Goal: Task Accomplishment & Management: Manage account settings

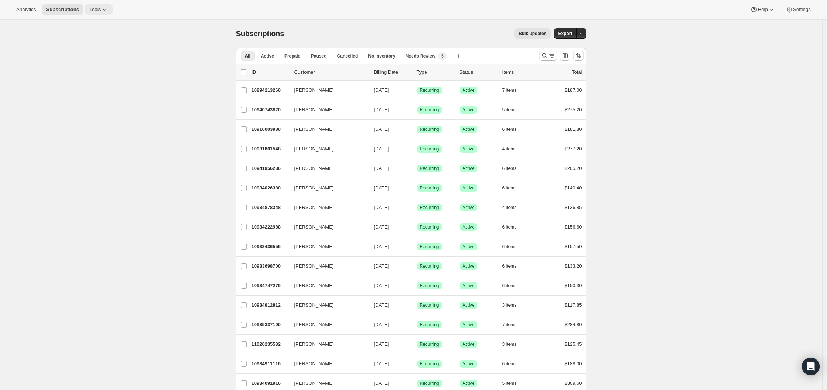
click at [102, 13] on button "Tools" at bounding box center [99, 9] width 28 height 10
click at [97, 46] on button "Bundles" at bounding box center [98, 50] width 79 height 12
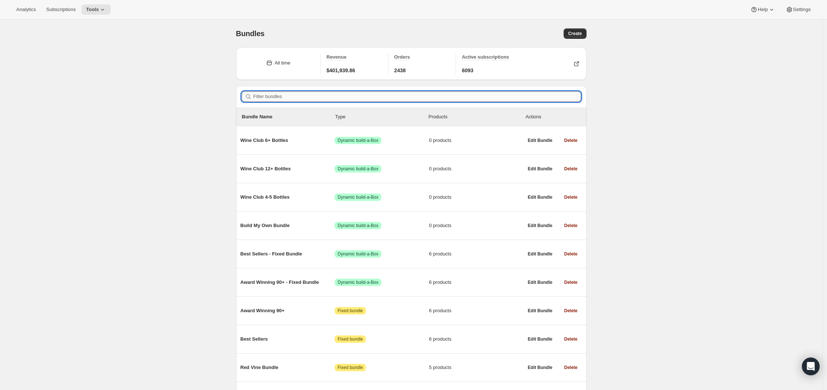
click at [308, 94] on input "Filter bundles" at bounding box center [416, 96] width 327 height 10
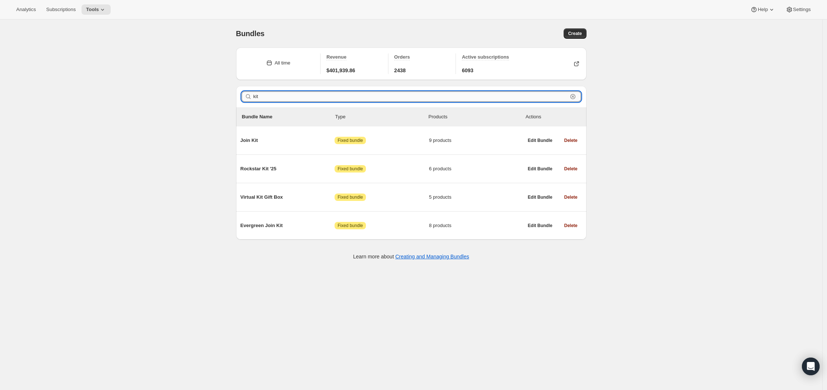
type input "kit"
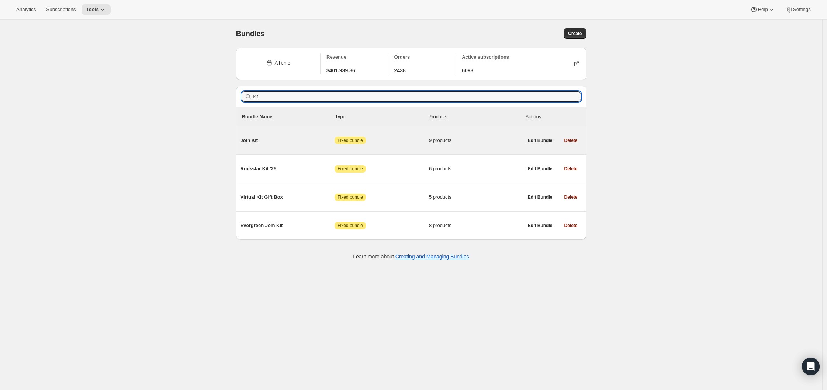
click at [260, 141] on span "Join Kit" at bounding box center [287, 140] width 94 height 7
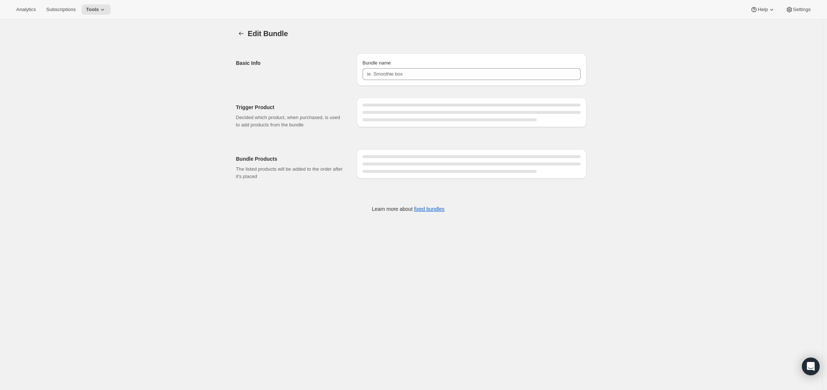
type input "Join Kit"
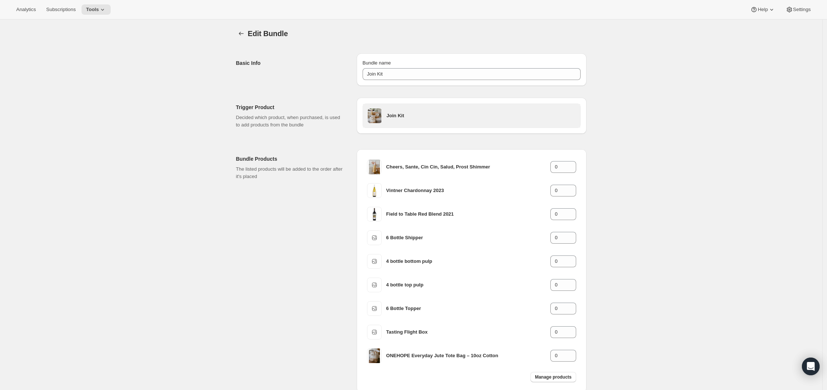
click at [390, 116] on h3 "Join Kit" at bounding box center [481, 115] width 189 height 7
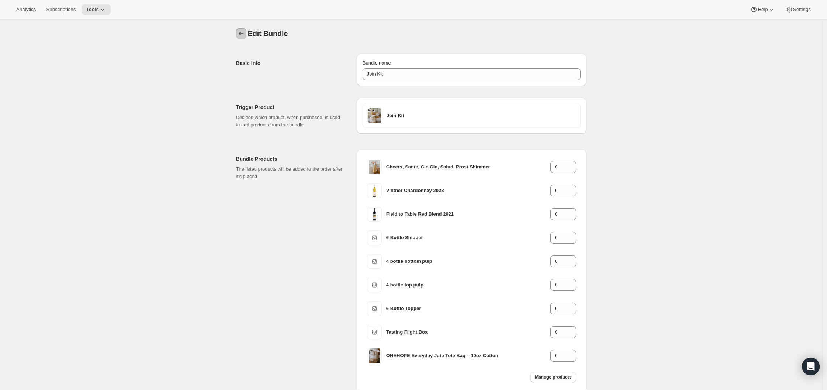
click at [243, 34] on icon "Bundles" at bounding box center [241, 33] width 7 height 7
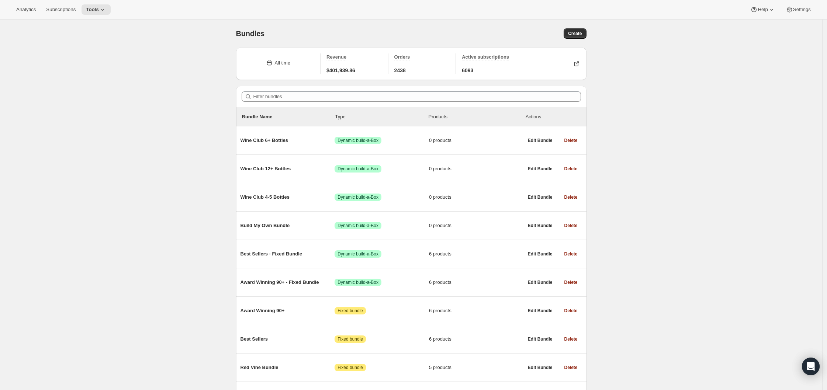
click at [106, 15] on div "Analytics Subscriptions Tools Help Settings" at bounding box center [413, 10] width 827 height 20
click at [106, 13] on icon at bounding box center [102, 9] width 7 height 7
click at [97, 61] on span "Moments" at bounding box center [102, 62] width 65 height 7
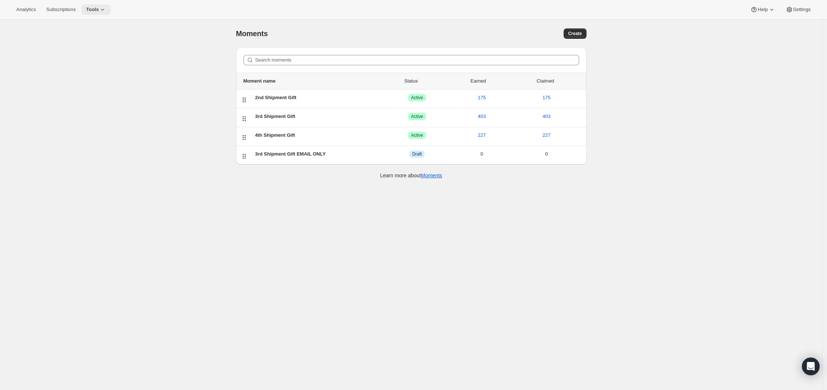
click at [93, 4] on button "Tools" at bounding box center [96, 9] width 29 height 10
click at [92, 22] on span "Subscription Plans" at bounding box center [90, 25] width 40 height 6
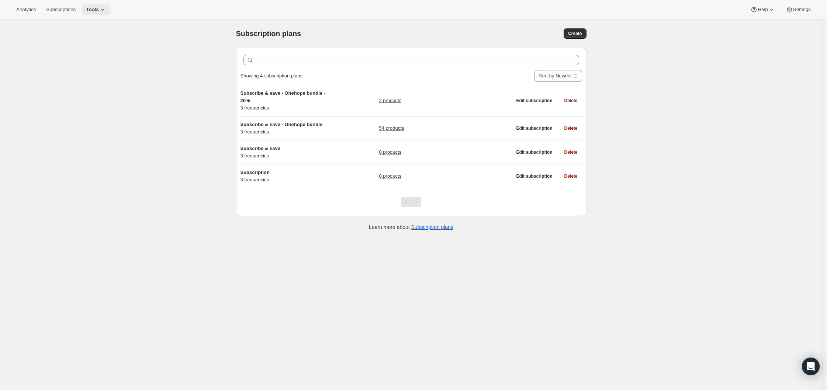
click at [94, 7] on span "Tools" at bounding box center [92, 10] width 13 height 6
click at [90, 41] on span "Add-ons" at bounding box center [102, 37] width 65 height 7
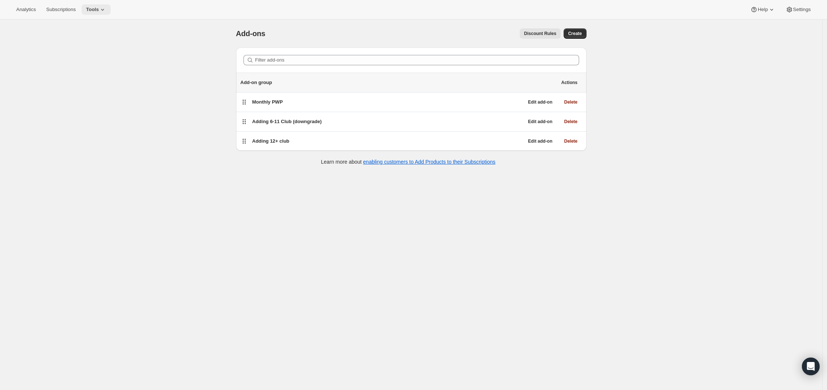
click at [96, 11] on span "Tools" at bounding box center [92, 10] width 13 height 6
click at [94, 51] on span "Bundles" at bounding box center [102, 49] width 65 height 7
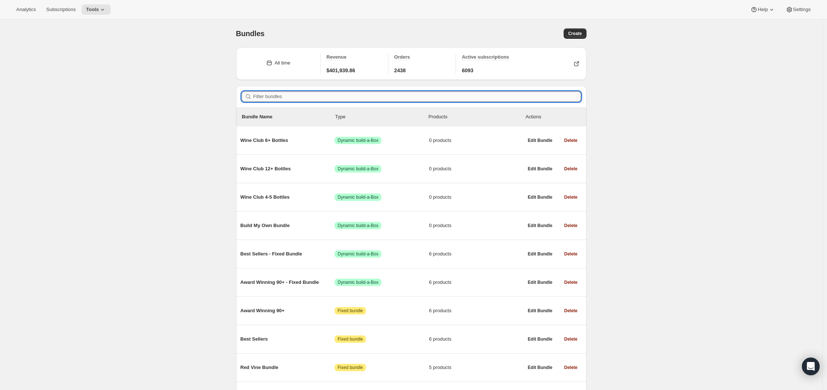
click at [269, 98] on input "Filter bundles" at bounding box center [416, 96] width 327 height 10
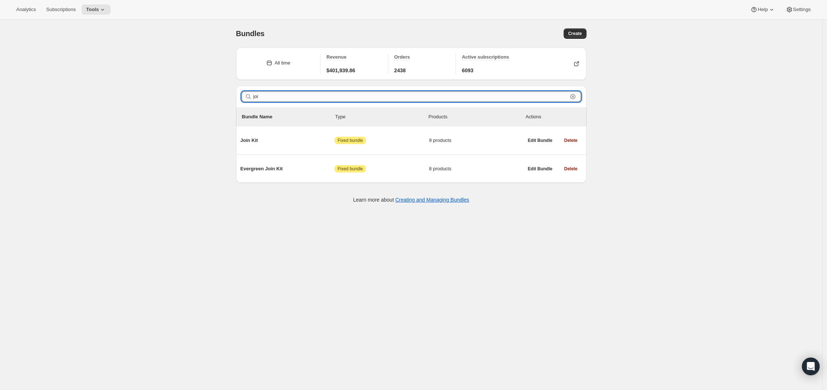
type input "join"
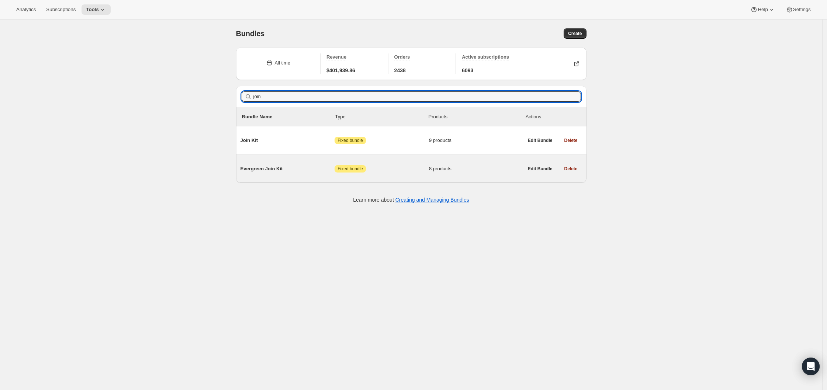
click at [254, 163] on div "Evergreen Join Kit Attention Fixed bundle 8 products" at bounding box center [381, 168] width 283 height 19
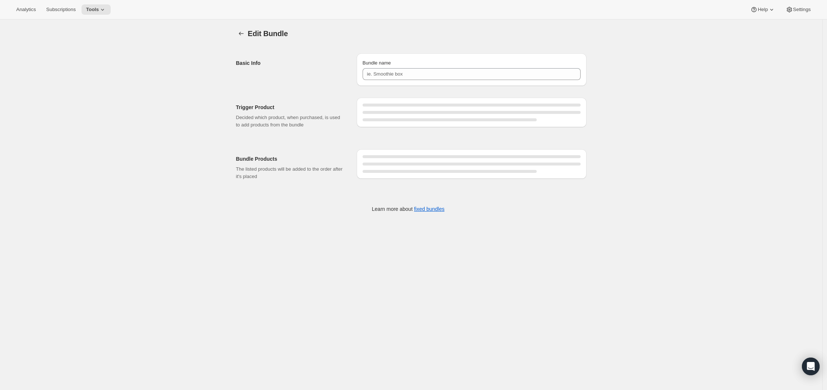
type input "Evergreen Join Kit"
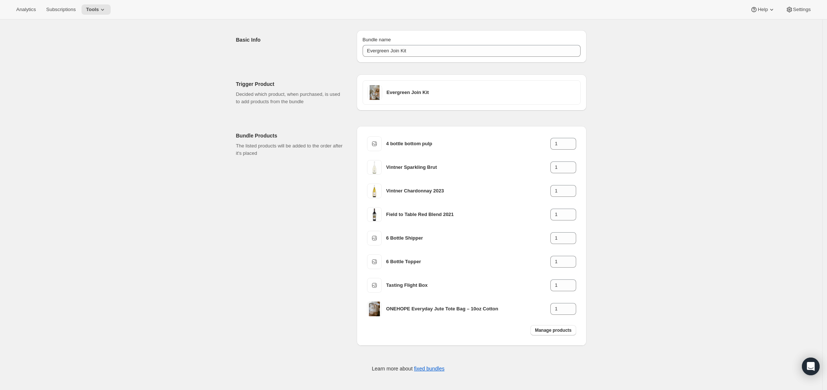
scroll to position [24, 0]
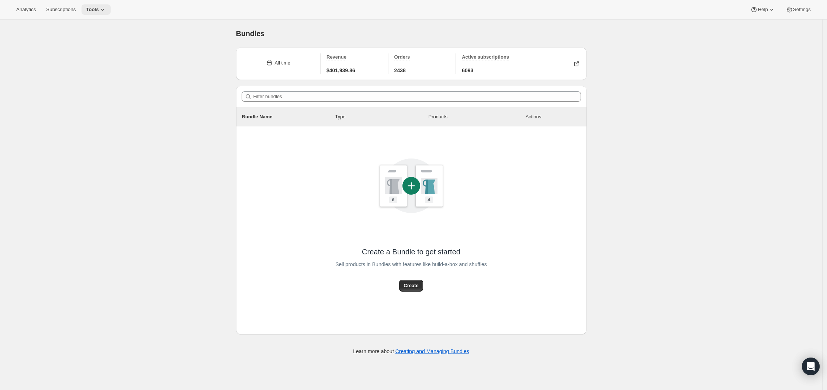
click at [99, 13] on button "Tools" at bounding box center [96, 9] width 29 height 10
click at [92, 49] on span "Bundles" at bounding box center [102, 49] width 65 height 7
click at [98, 11] on span "Tools" at bounding box center [92, 10] width 13 height 6
click at [95, 41] on button "Add-ons" at bounding box center [97, 37] width 79 height 12
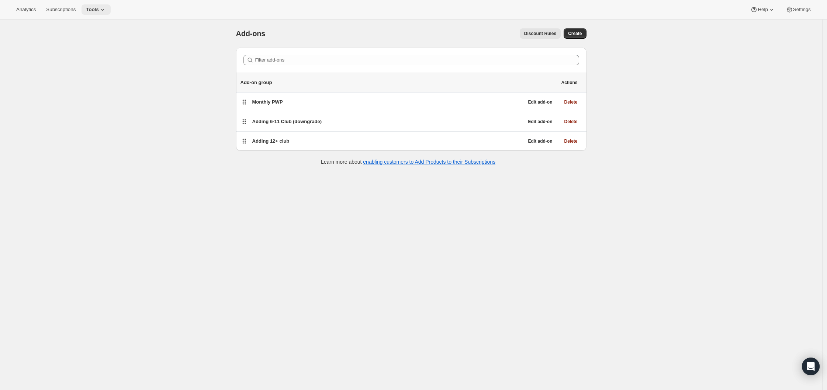
click at [97, 10] on span "Tools" at bounding box center [92, 10] width 13 height 6
click at [83, 47] on span "Bundles" at bounding box center [78, 50] width 17 height 6
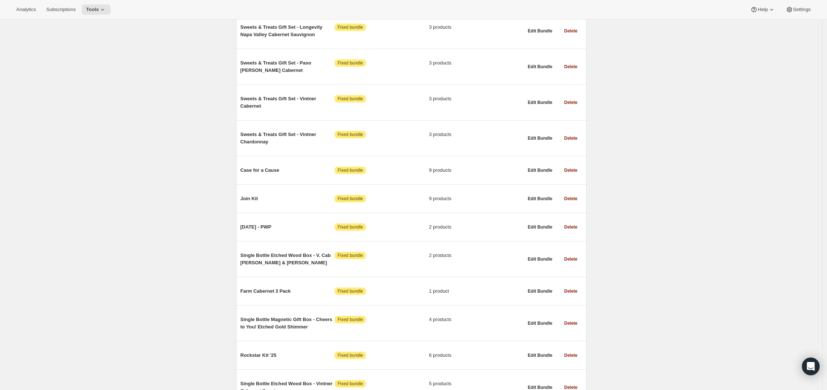
scroll to position [1491, 0]
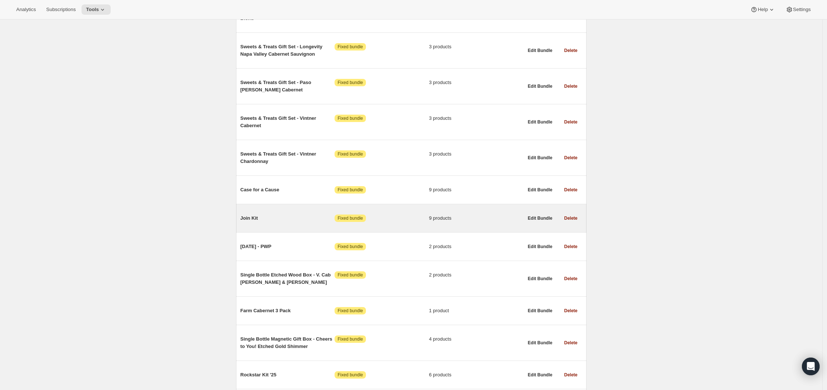
click at [259, 215] on span "Join Kit" at bounding box center [287, 218] width 94 height 7
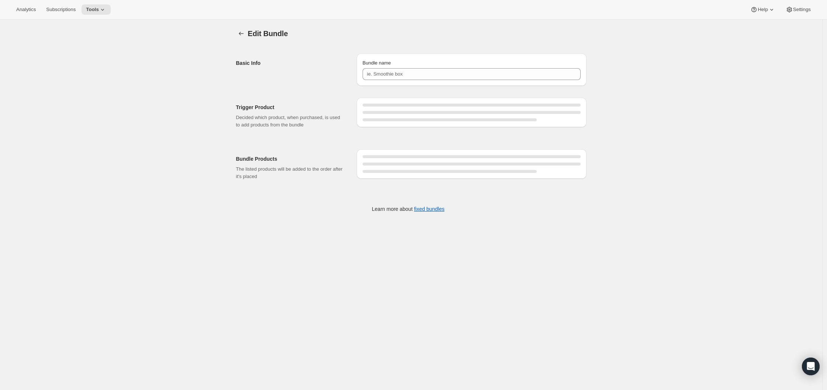
type input "Join Kit"
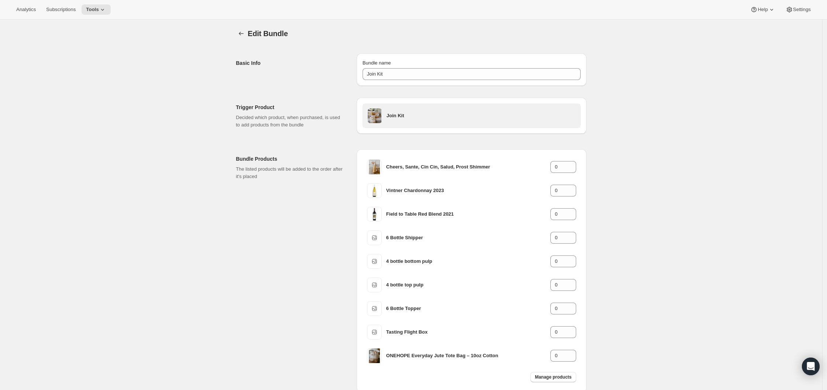
click at [405, 118] on h3 "Join Kit" at bounding box center [481, 115] width 189 height 7
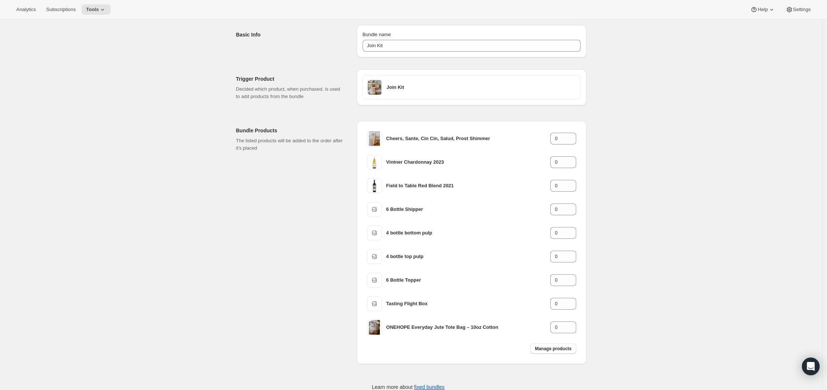
scroll to position [47, 0]
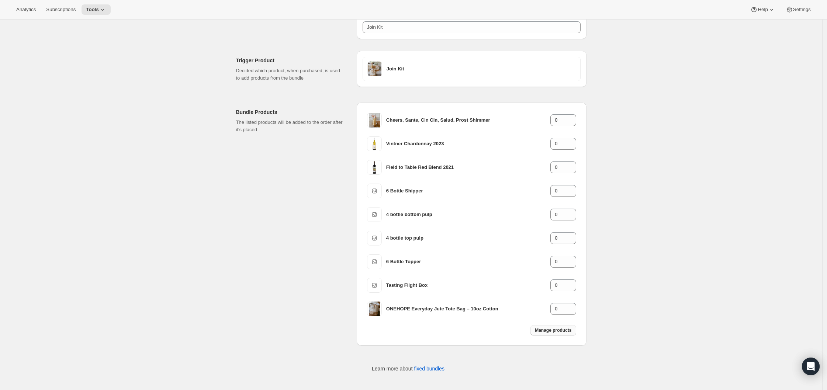
click at [561, 327] on button "Manage products" at bounding box center [552, 330] width 45 height 10
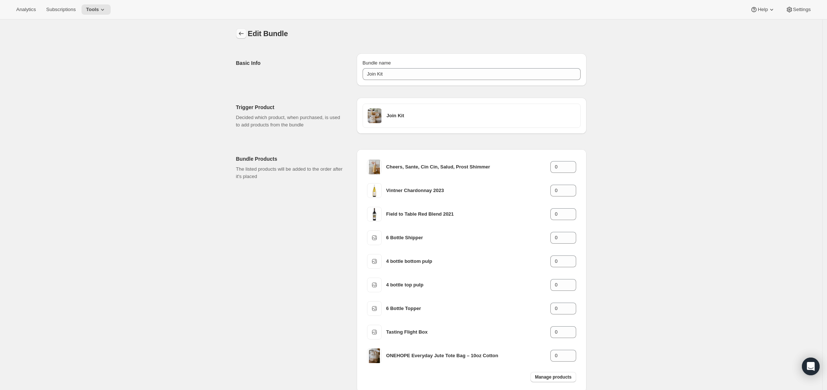
click at [243, 31] on icon "Bundles" at bounding box center [241, 33] width 7 height 7
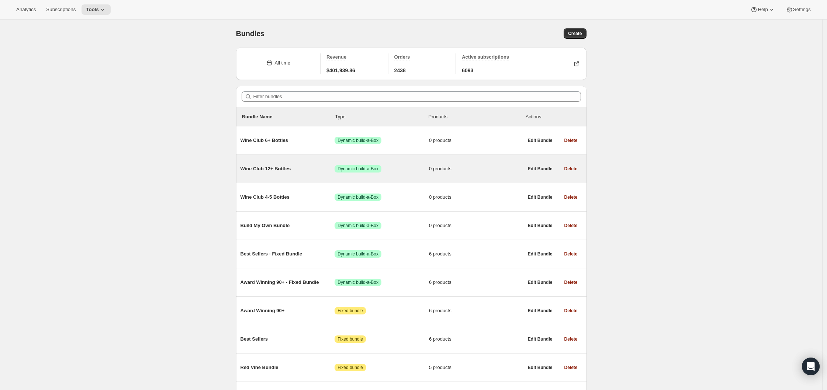
click at [277, 170] on span "Wine Club 12+ Bottles" at bounding box center [287, 168] width 94 height 7
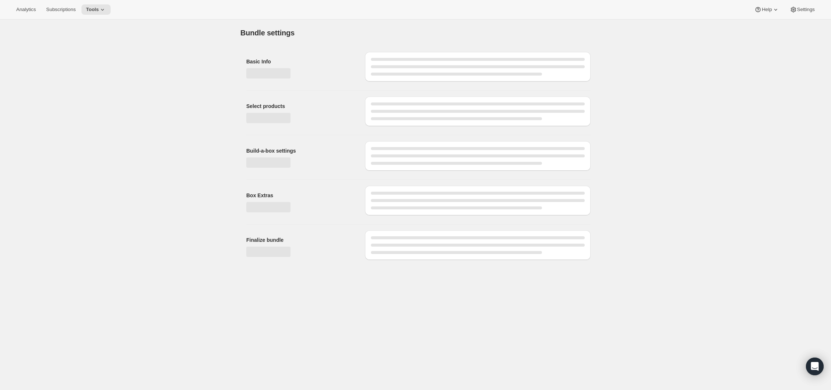
type input "Wine Club 12+ Bottles"
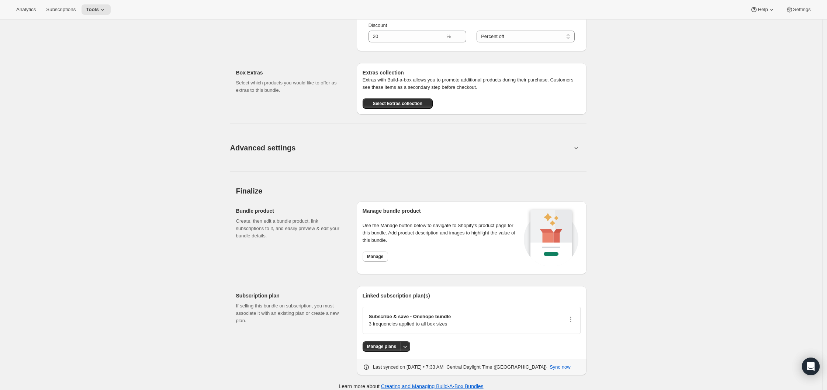
scroll to position [413, 0]
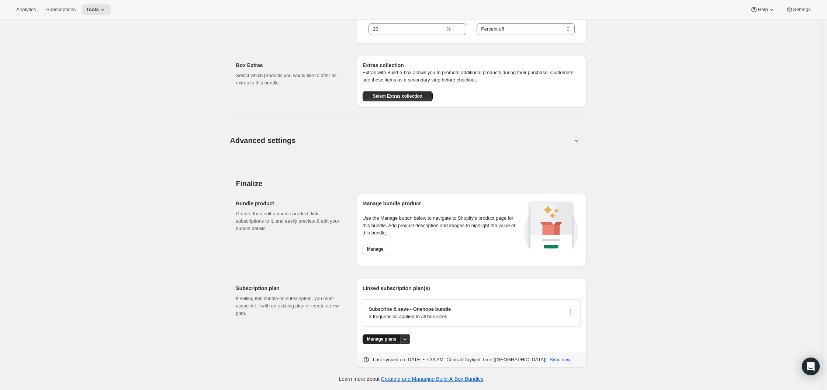
click at [392, 338] on span "Manage plans" at bounding box center [381, 339] width 29 height 6
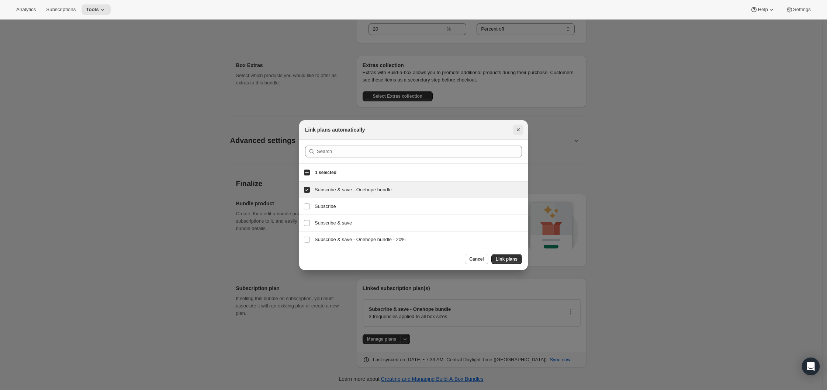
click at [517, 128] on icon "Close" at bounding box center [517, 129] width 7 height 7
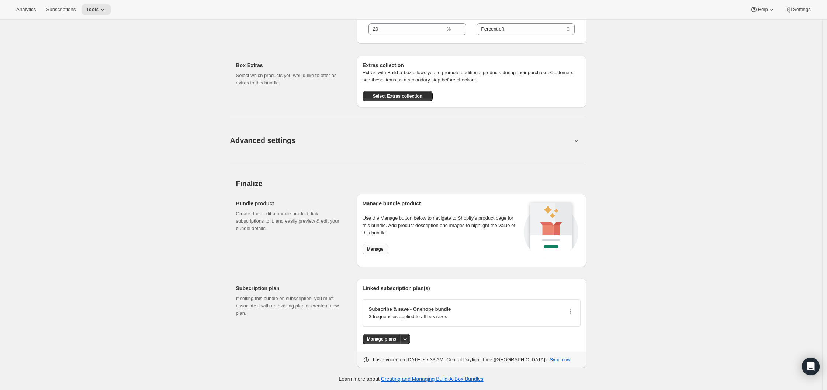
click at [369, 248] on span "Manage" at bounding box center [375, 249] width 17 height 6
click at [582, 142] on div "Advanced settings" at bounding box center [408, 140] width 356 height 24
click at [578, 142] on icon at bounding box center [575, 140] width 7 height 7
click at [577, 139] on icon at bounding box center [575, 140] width 7 height 7
click at [279, 146] on span "Advanced settings" at bounding box center [263, 141] width 66 height 12
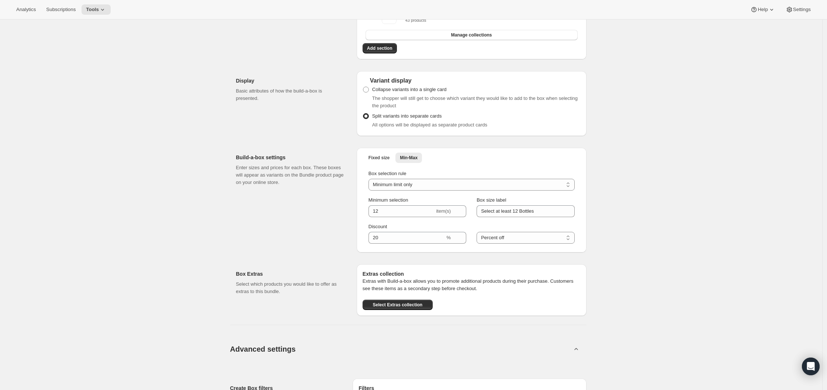
scroll to position [71, 0]
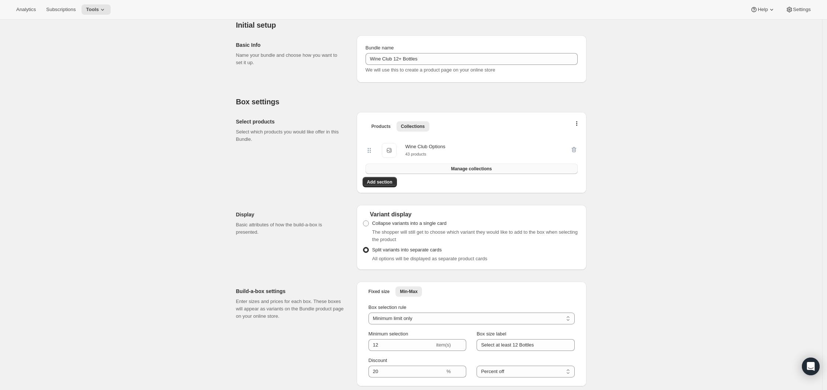
click at [467, 173] on button "Manage collections" at bounding box center [471, 169] width 212 height 10
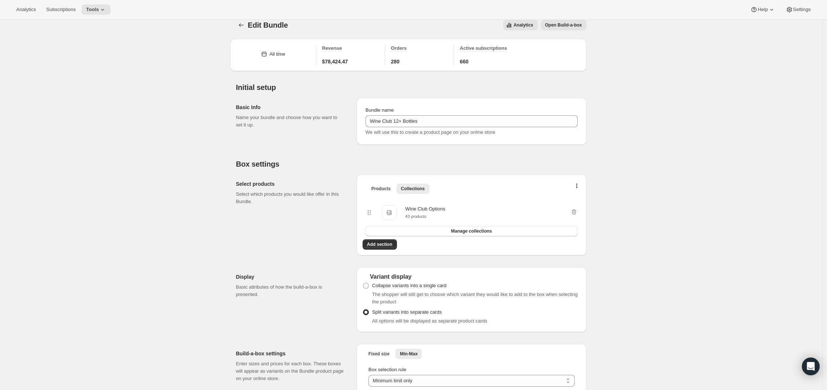
scroll to position [0, 0]
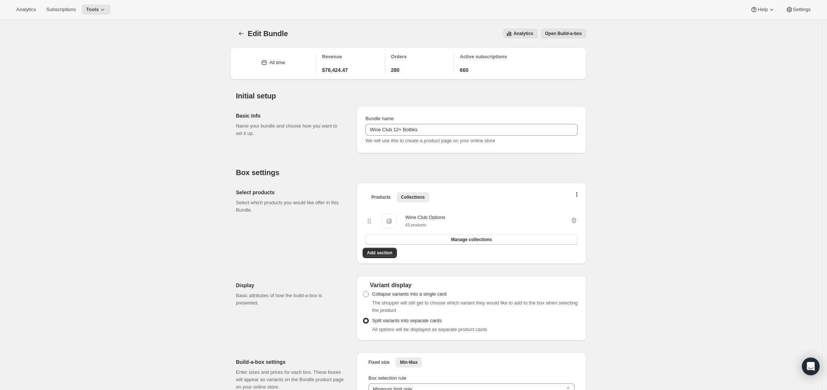
click at [571, 36] on span "Open Build-a-box" at bounding box center [563, 34] width 37 height 6
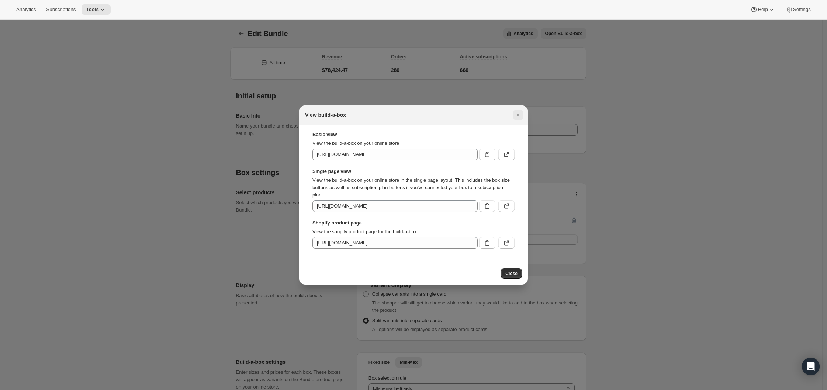
click at [520, 118] on icon "Close" at bounding box center [517, 114] width 7 height 7
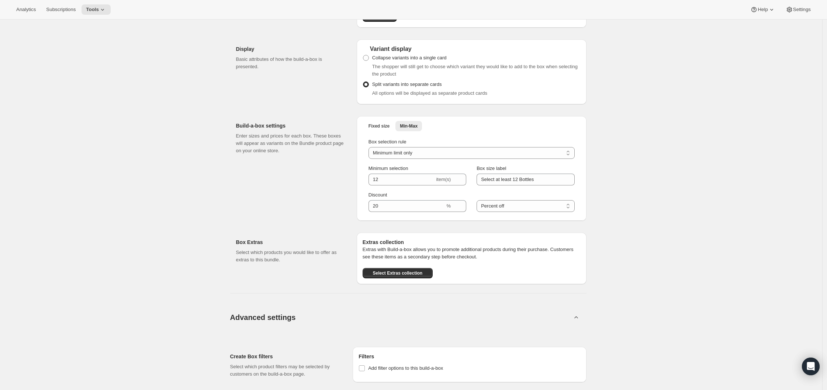
scroll to position [349, 0]
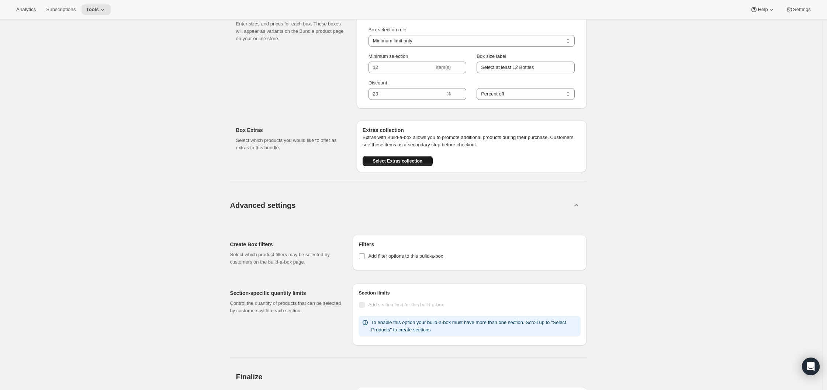
click at [391, 163] on span "Select Extras collection" at bounding box center [397, 161] width 50 height 6
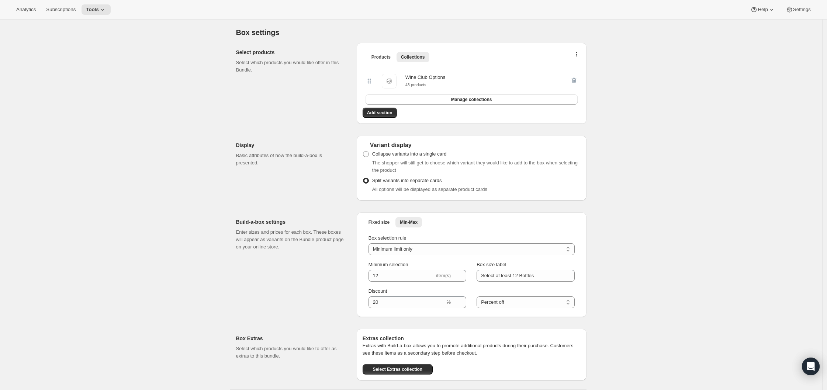
scroll to position [0, 0]
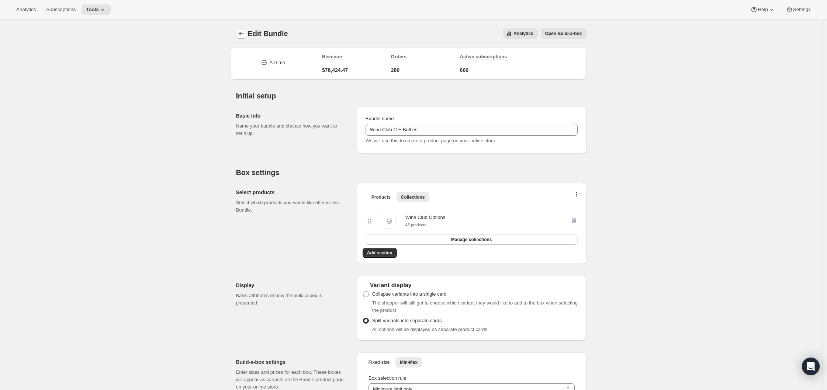
click at [245, 35] on icon "Bundles" at bounding box center [241, 33] width 7 height 7
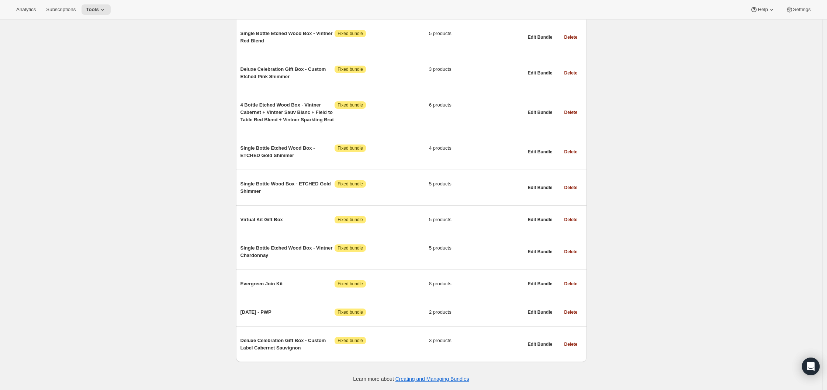
scroll to position [1901, 0]
